Goal: Unclear: Browse casually

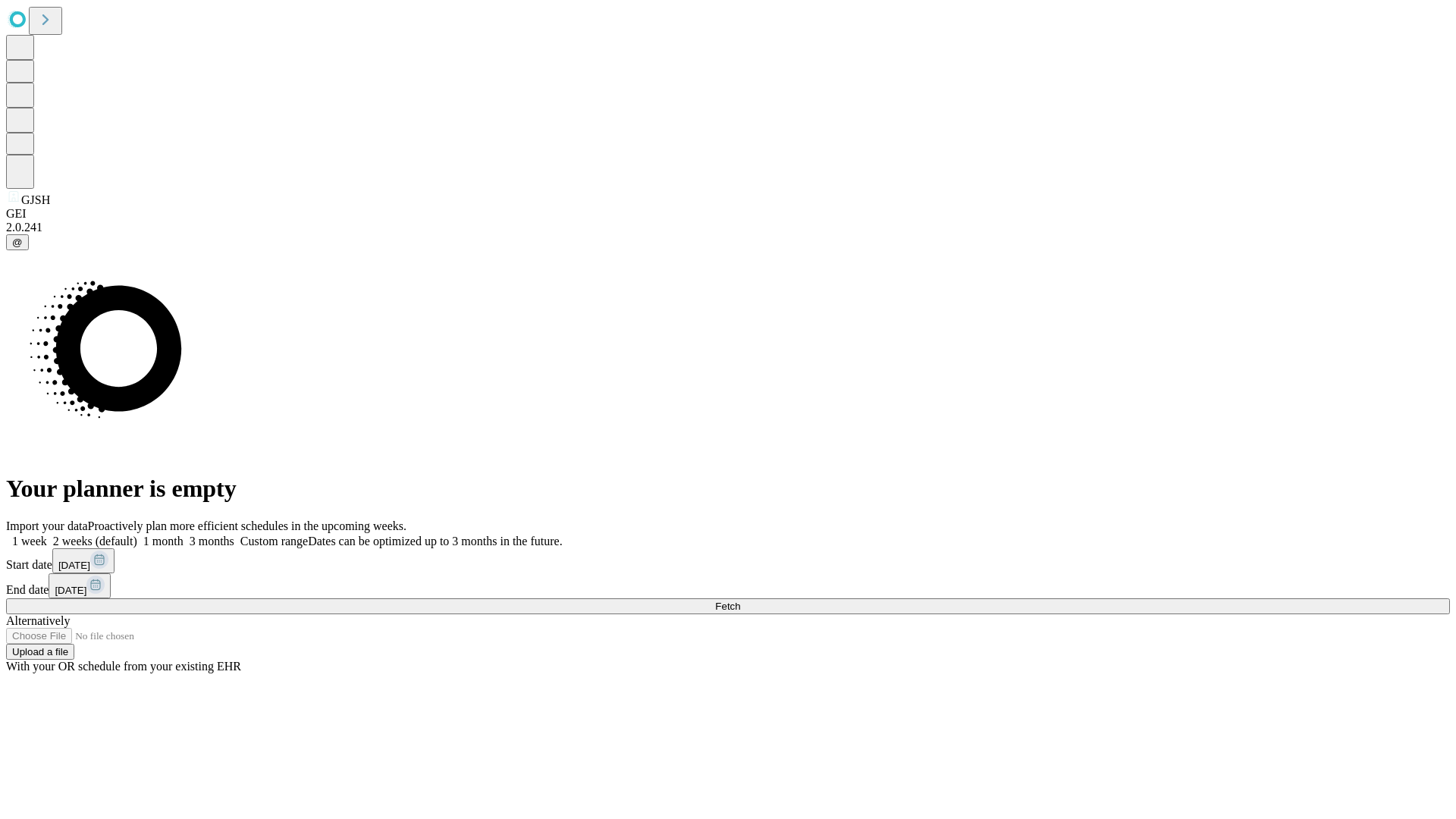
click at [741, 601] on span "Fetch" at bounding box center [728, 607] width 25 height 12
